Goal: Task Accomplishment & Management: Understand process/instructions

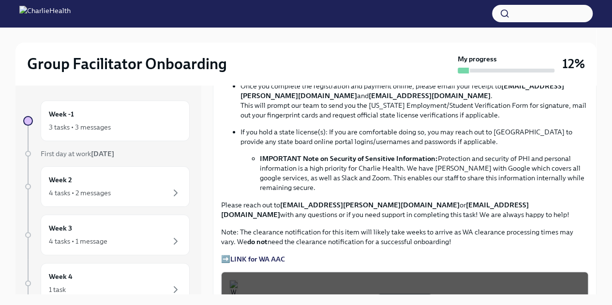
scroll to position [625, 0]
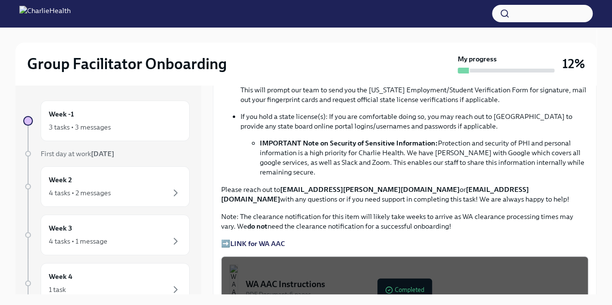
click at [257, 240] on strong "LINK for WA AAC" at bounding box center [257, 243] width 55 height 9
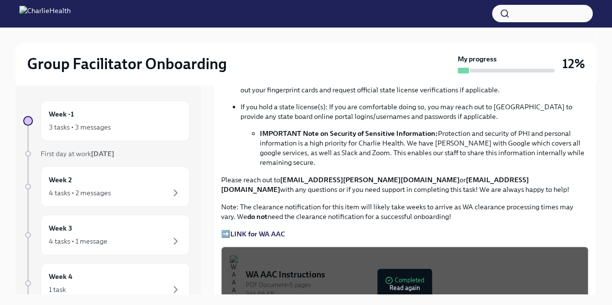
scroll to position [657, 0]
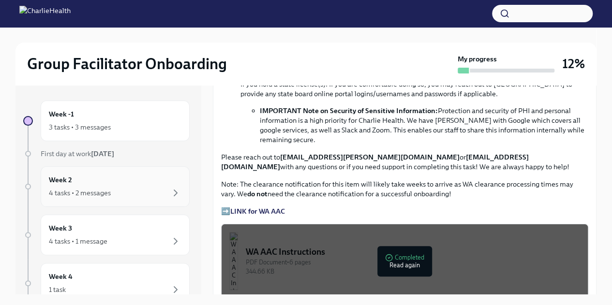
click at [59, 190] on div "4 tasks • 2 messages" at bounding box center [80, 193] width 62 height 10
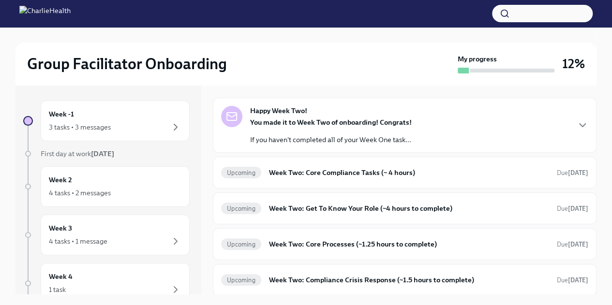
scroll to position [31, 0]
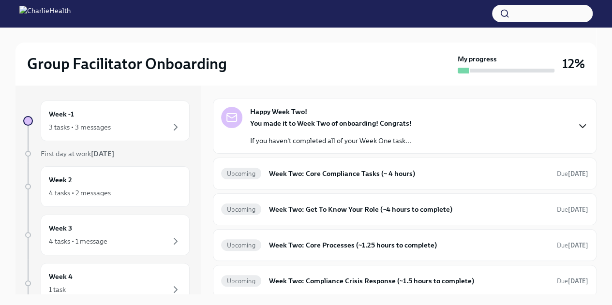
click at [577, 130] on icon "button" at bounding box center [583, 126] width 12 height 12
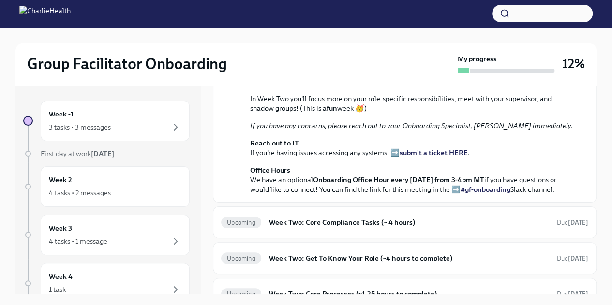
scroll to position [0, 0]
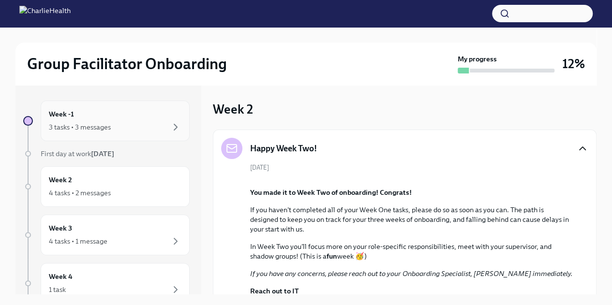
click at [119, 132] on div "3 tasks • 3 messages" at bounding box center [115, 127] width 133 height 12
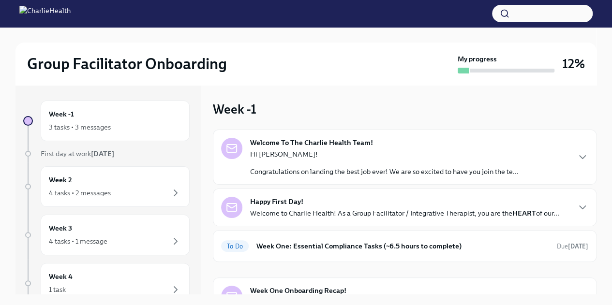
scroll to position [59, 0]
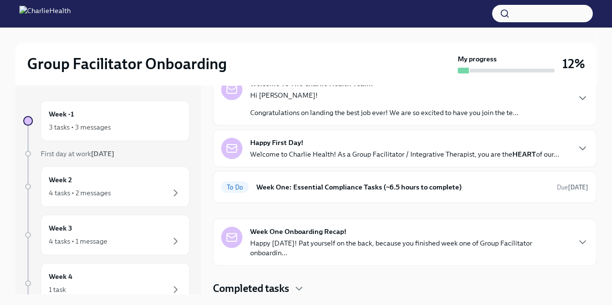
click at [442, 245] on p "Happy [DATE]! Pat yourself on the back, because you finished week one of Group …" at bounding box center [409, 247] width 319 height 19
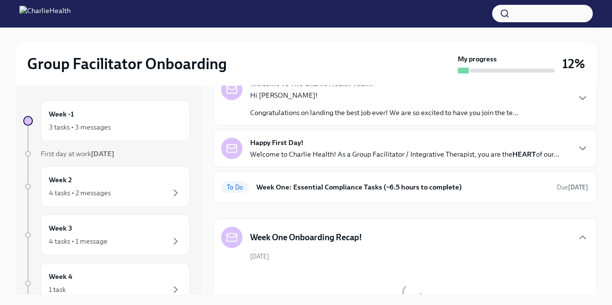
drag, startPoint x: 588, startPoint y: 143, endPoint x: 592, endPoint y: 167, distance: 24.0
click at [592, 167] on div "Week -1 Welcome To The Charlie Health Team! Hi [PERSON_NAME]! Congratulations o…" at bounding box center [405, 189] width 384 height 209
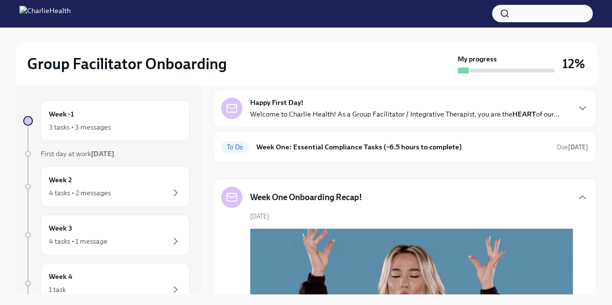
scroll to position [97, 0]
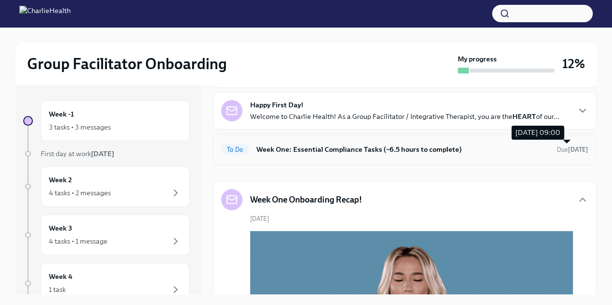
click at [568, 148] on strong "[DATE]" at bounding box center [578, 149] width 20 height 7
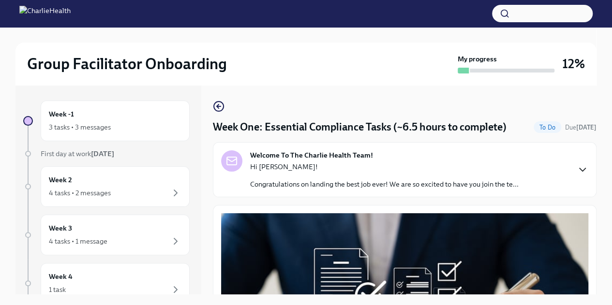
click at [577, 175] on icon "button" at bounding box center [583, 170] width 12 height 12
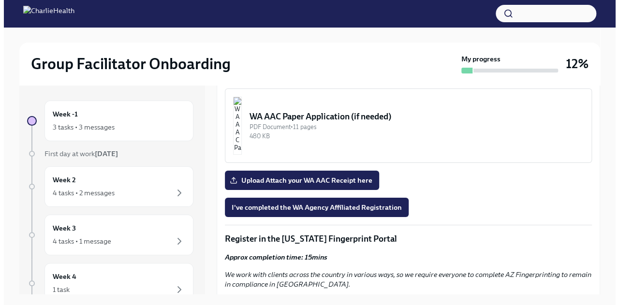
scroll to position [1230, 0]
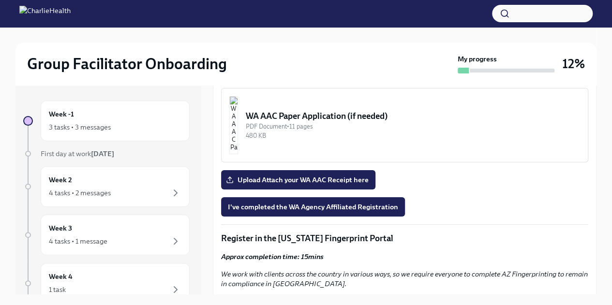
click at [410, 58] on div "344.66 KB" at bounding box center [413, 53] width 334 height 9
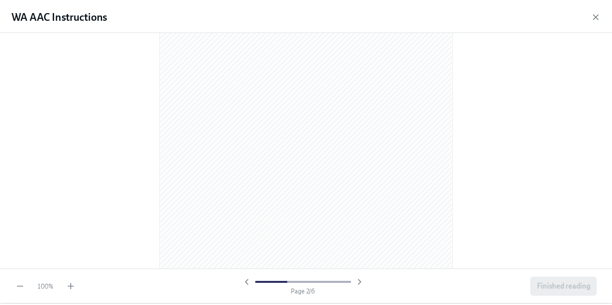
scroll to position [460, 0]
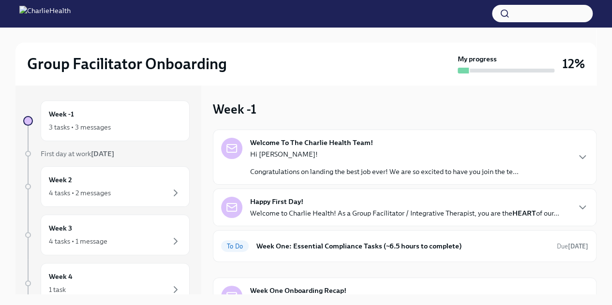
scroll to position [59, 0]
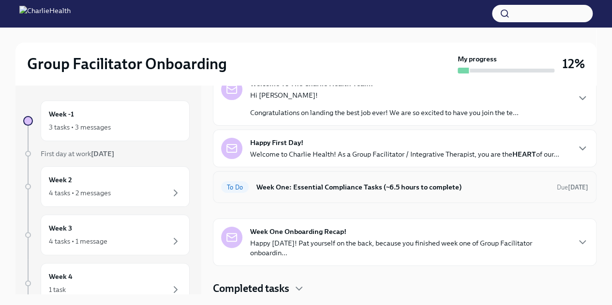
click at [526, 185] on h6 "Week One: Essential Compliance Tasks (~6.5 hours to complete)" at bounding box center [402, 187] width 293 height 11
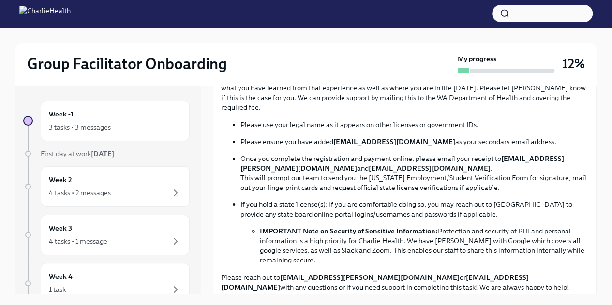
scroll to position [545, 0]
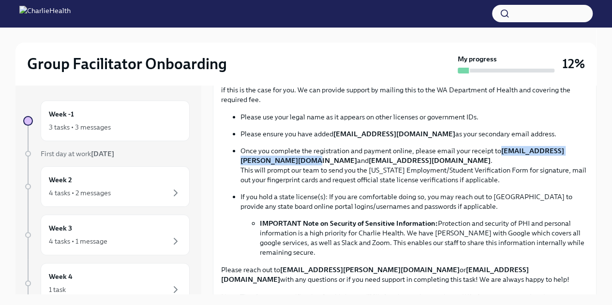
drag, startPoint x: 356, startPoint y: 156, endPoint x: 238, endPoint y: 156, distance: 117.1
click at [238, 156] on ul "Please use your legal name as it appears on other licenses or government IDs. P…" at bounding box center [404, 184] width 367 height 145
copy strong "[EMAIL_ADDRESS][PERSON_NAME][DOMAIN_NAME]"
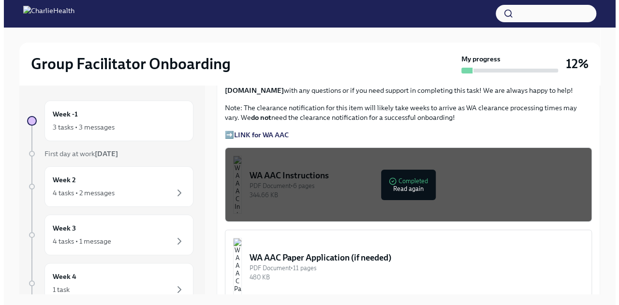
scroll to position [772, 0]
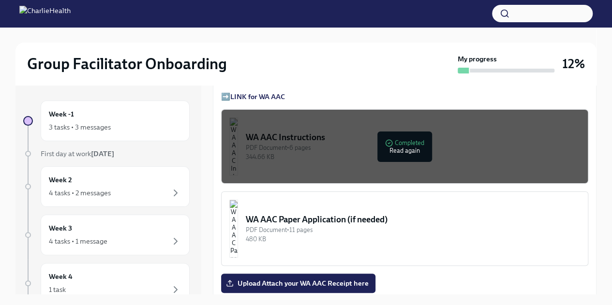
drag, startPoint x: 338, startPoint y: 150, endPoint x: 296, endPoint y: 127, distance: 48.1
drag, startPoint x: 296, startPoint y: 127, endPoint x: 272, endPoint y: 149, distance: 32.2
click at [238, 149] on img "button" at bounding box center [233, 147] width 9 height 58
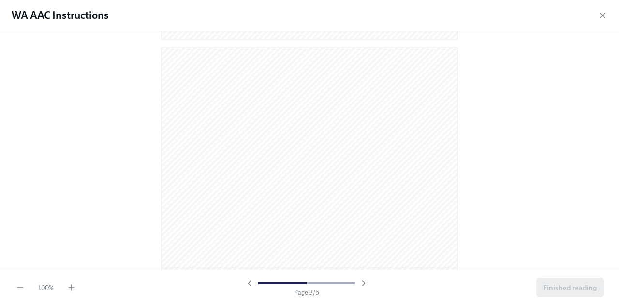
scroll to position [772, 0]
